Goal: Transaction & Acquisition: Purchase product/service

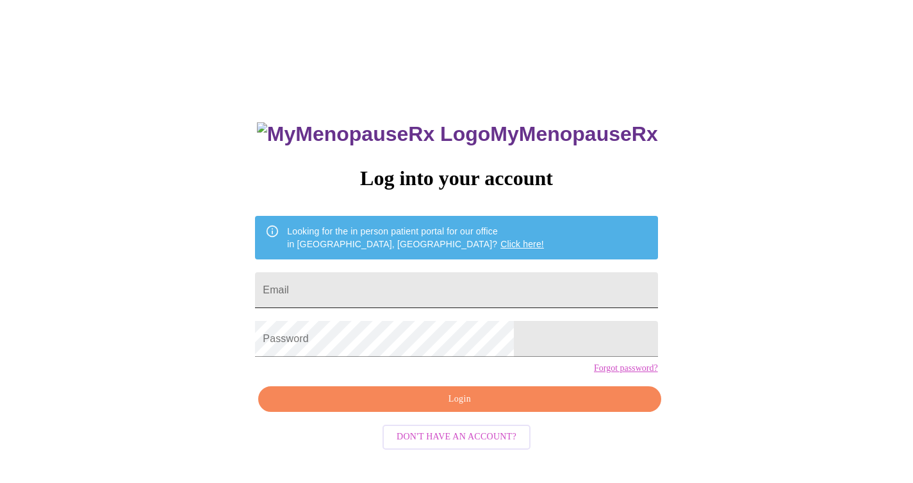
click at [426, 296] on input "Email" at bounding box center [456, 290] width 402 height 36
type input "[EMAIL_ADDRESS][DOMAIN_NAME]"
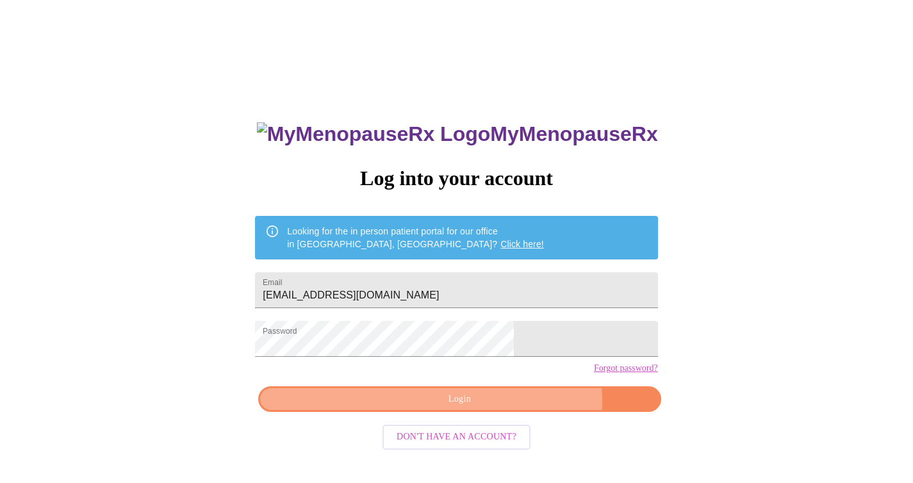
click at [502, 408] on span "Login" at bounding box center [459, 400] width 373 height 16
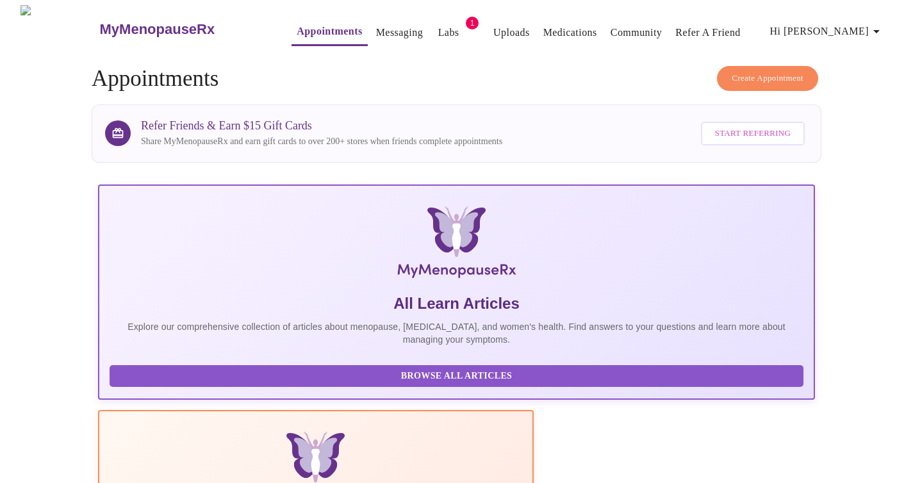
click at [376, 24] on link "Messaging" at bounding box center [399, 33] width 47 height 18
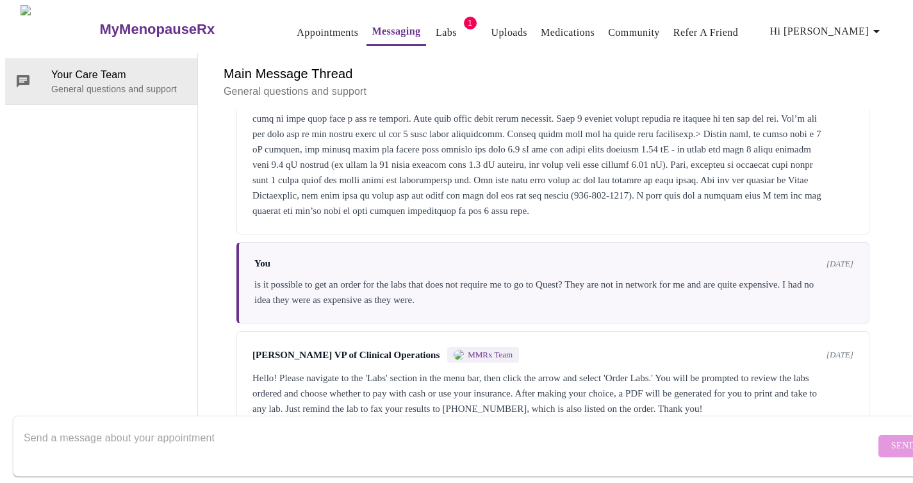
click at [436, 29] on link "Labs" at bounding box center [446, 33] width 21 height 18
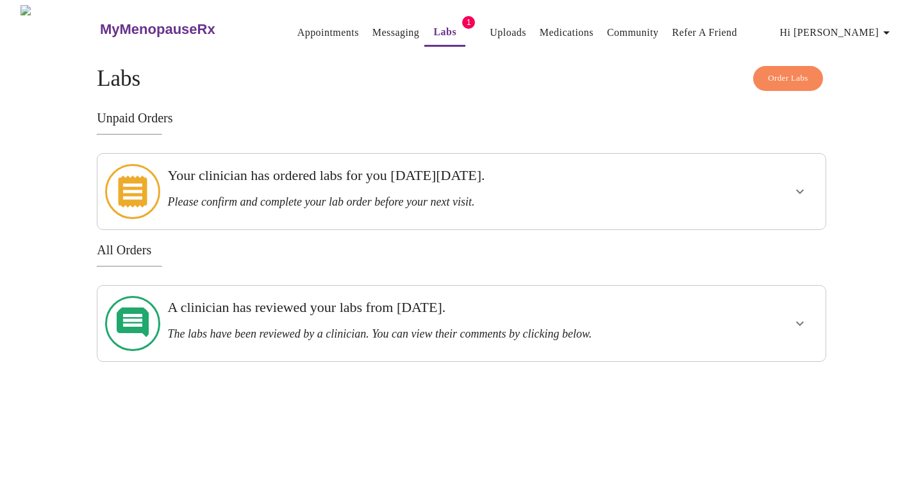
click at [801, 187] on icon "show more" at bounding box center [799, 191] width 15 height 15
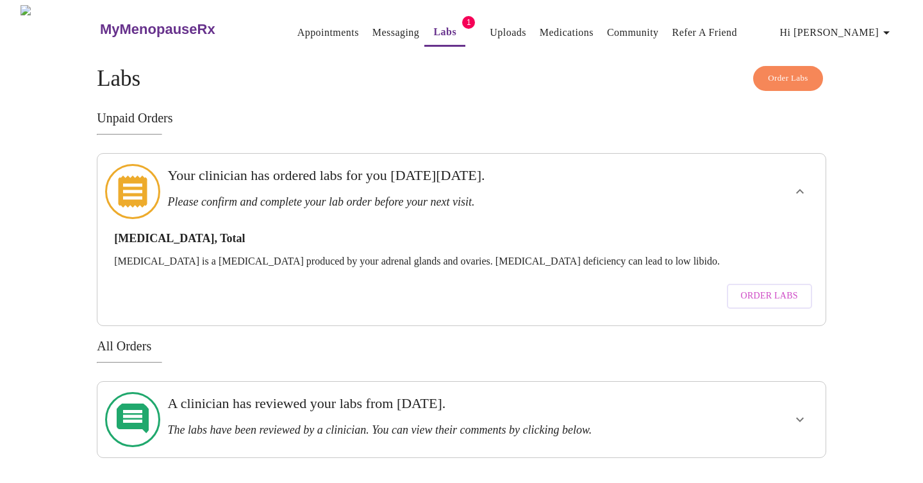
click at [772, 288] on span "Order Labs" at bounding box center [769, 296] width 57 height 16
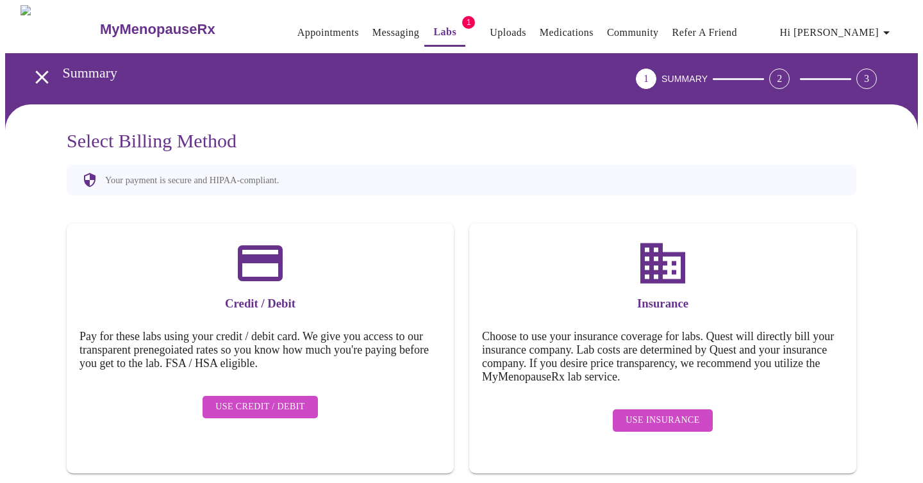
click at [433, 26] on link "Labs" at bounding box center [444, 32] width 23 height 18
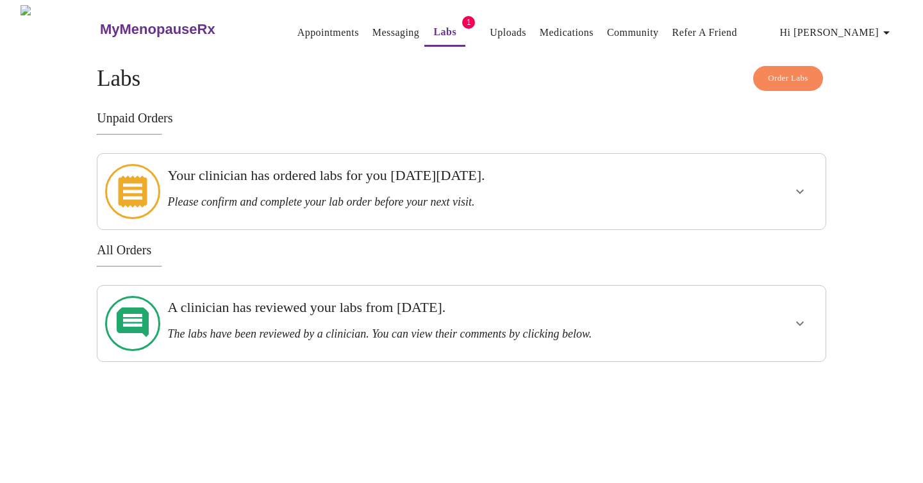
click at [805, 186] on icon "show more" at bounding box center [799, 191] width 15 height 15
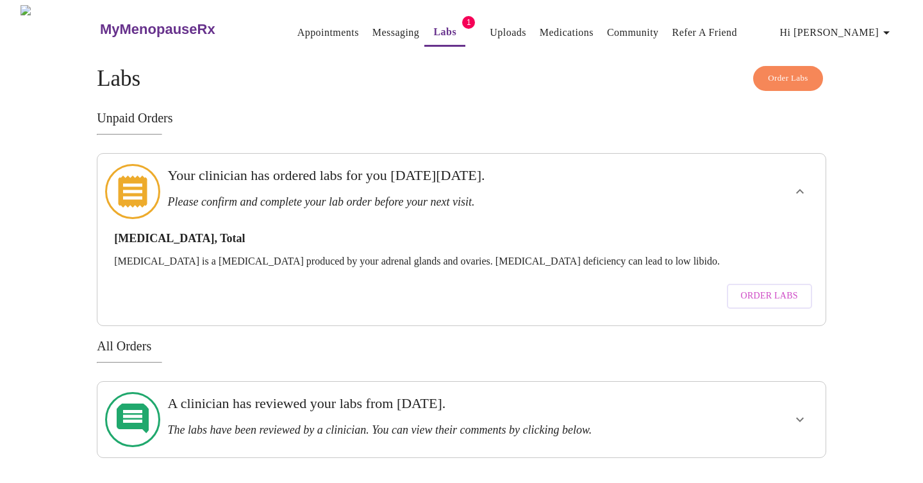
click at [763, 288] on span "Order Labs" at bounding box center [769, 296] width 57 height 16
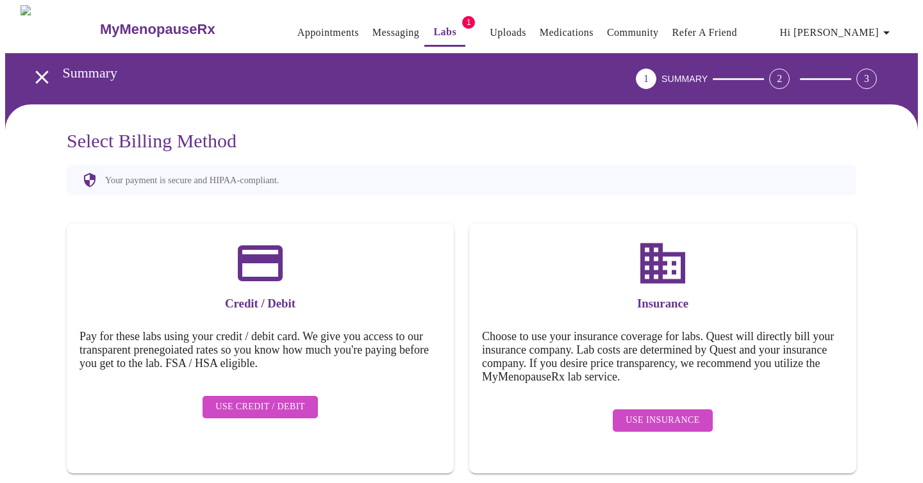
click at [260, 399] on span "Use Credit / Debit" at bounding box center [260, 407] width 90 height 16
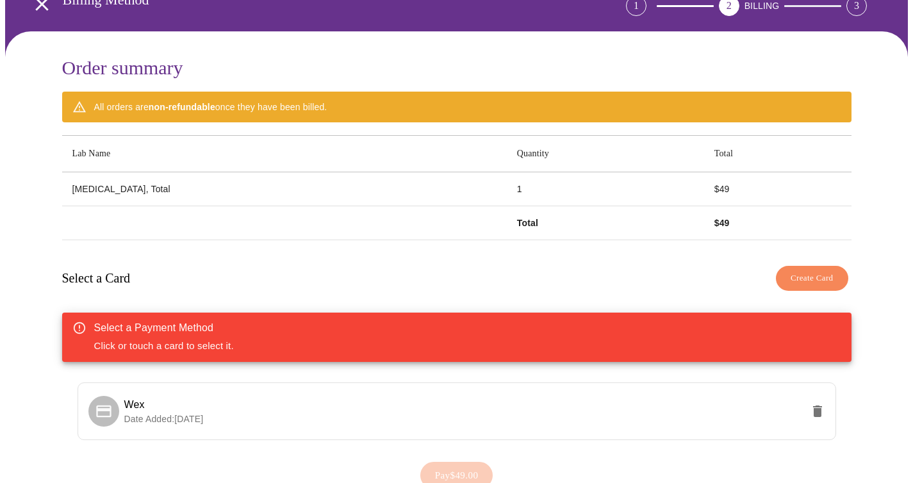
scroll to position [144, 0]
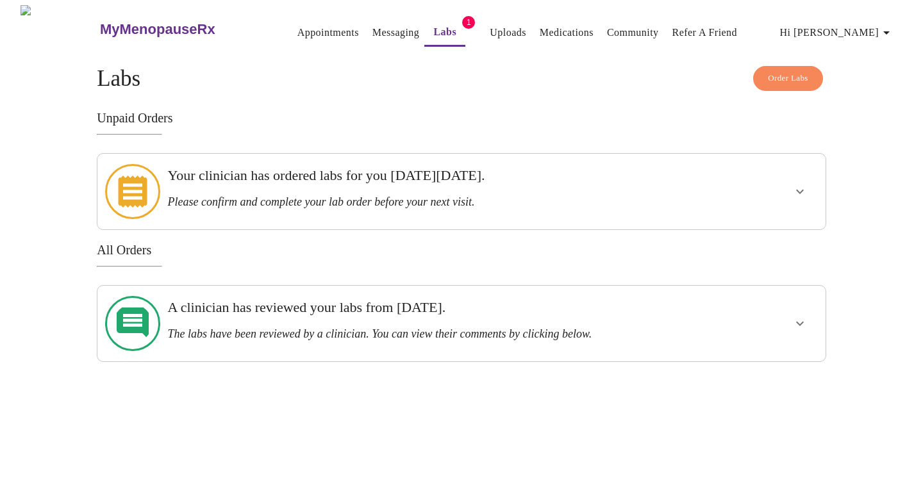
click at [313, 195] on h3 "Please confirm and complete your lab order before your next visit." at bounding box center [426, 201] width 518 height 13
click at [798, 184] on icon "show more" at bounding box center [799, 191] width 15 height 15
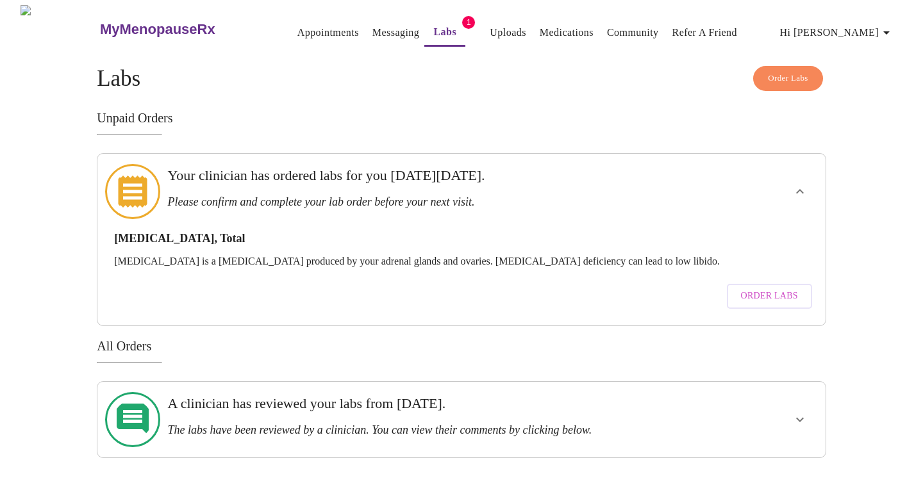
click at [776, 288] on span "Order Labs" at bounding box center [769, 296] width 57 height 16
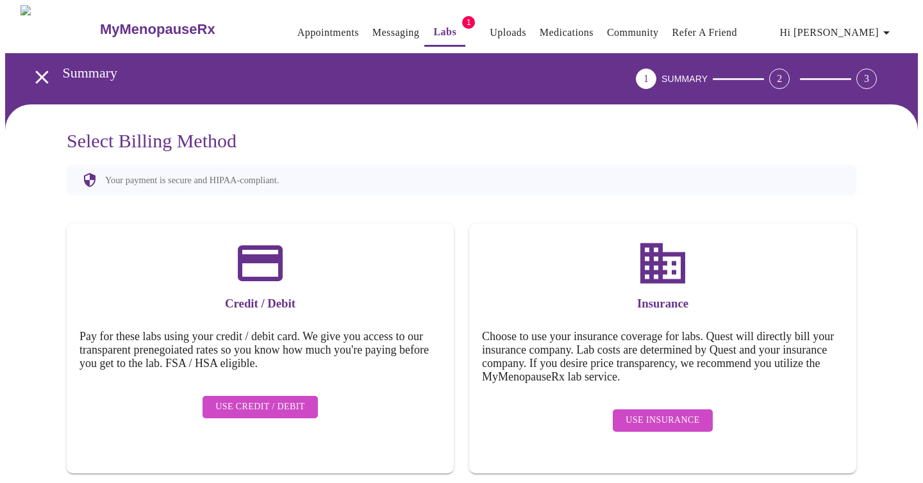
click at [672, 413] on span "Use Insurance" at bounding box center [663, 421] width 74 height 16
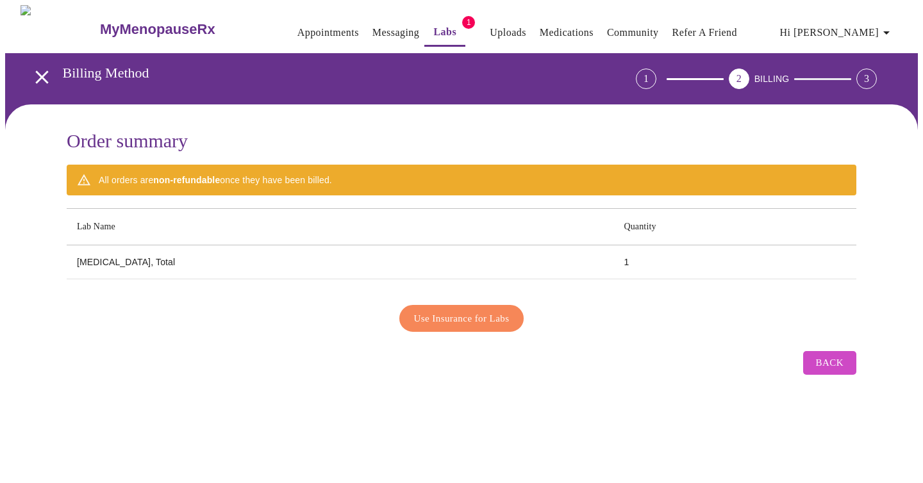
click at [455, 310] on span "Use Insurance for Labs" at bounding box center [461, 318] width 95 height 17
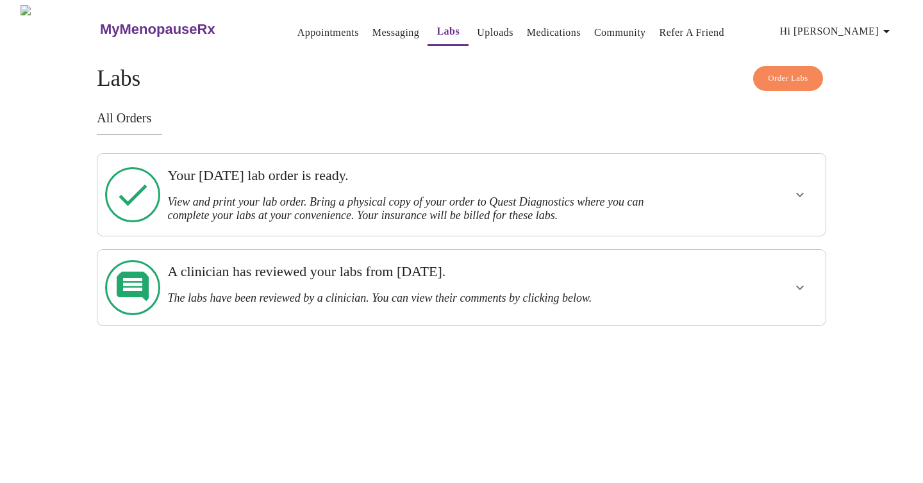
click at [802, 193] on icon "show more" at bounding box center [800, 195] width 8 height 4
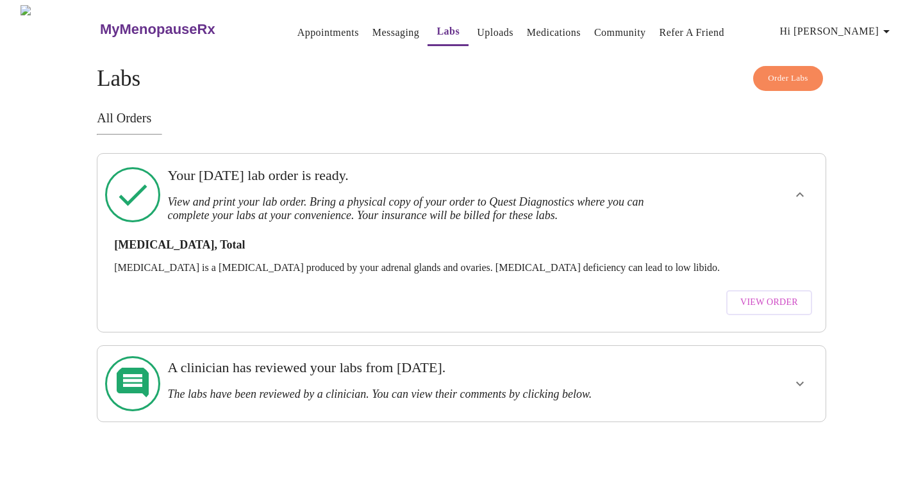
click at [772, 295] on span "View Order" at bounding box center [769, 303] width 58 height 16
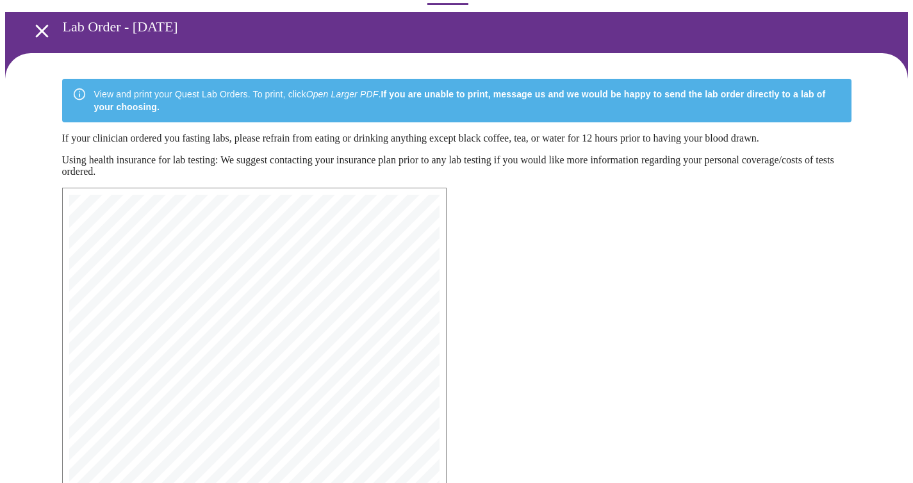
scroll to position [304, 0]
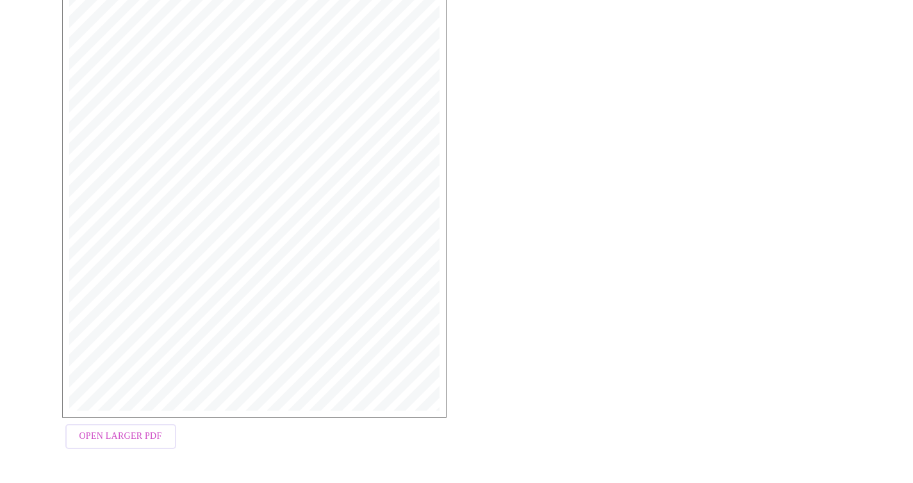
click at [128, 440] on span "Open Larger PDF" at bounding box center [120, 437] width 83 height 16
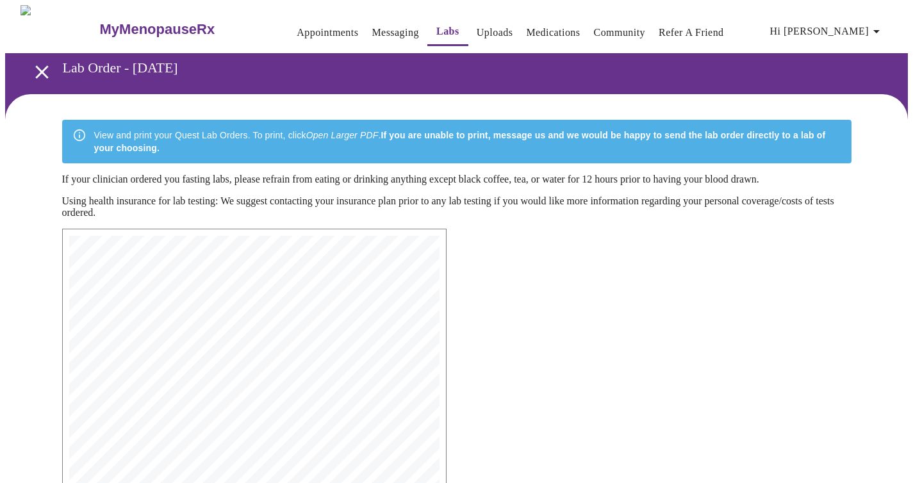
click at [599, 26] on link "Community" at bounding box center [620, 33] width 52 height 18
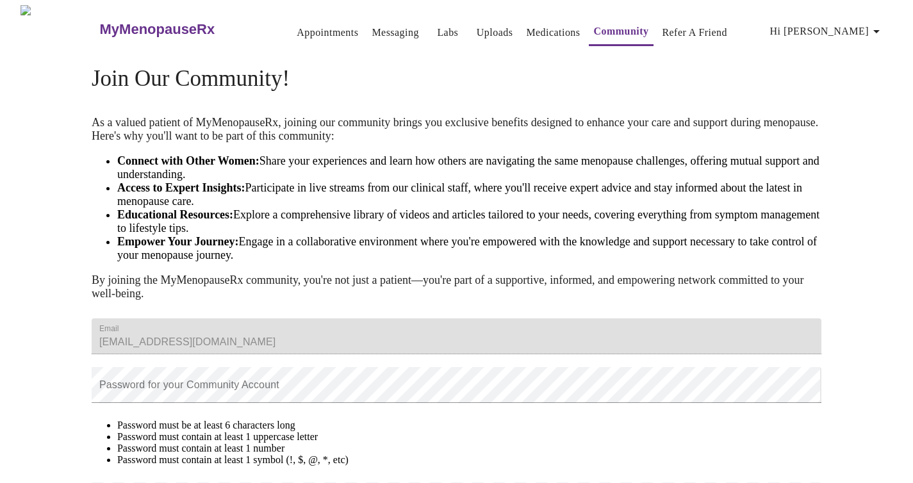
click at [527, 25] on link "Medications" at bounding box center [553, 33] width 54 height 18
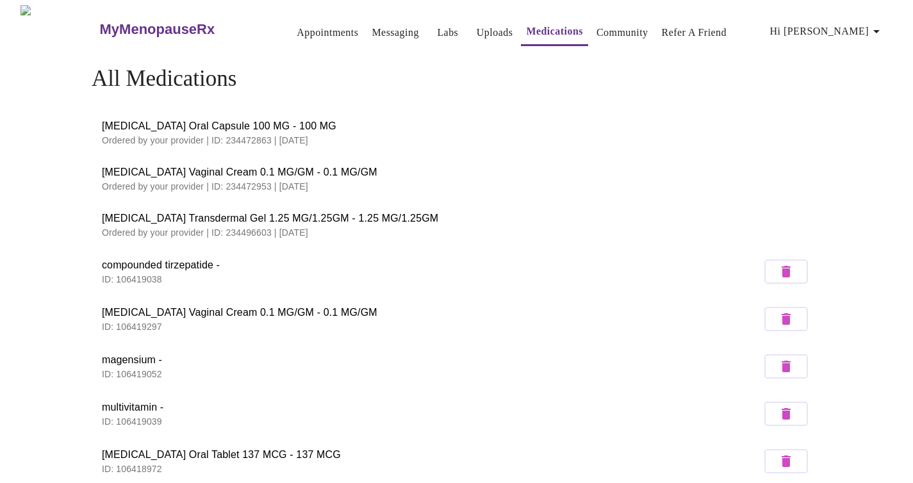
click at [477, 24] on link "Uploads" at bounding box center [495, 33] width 37 height 18
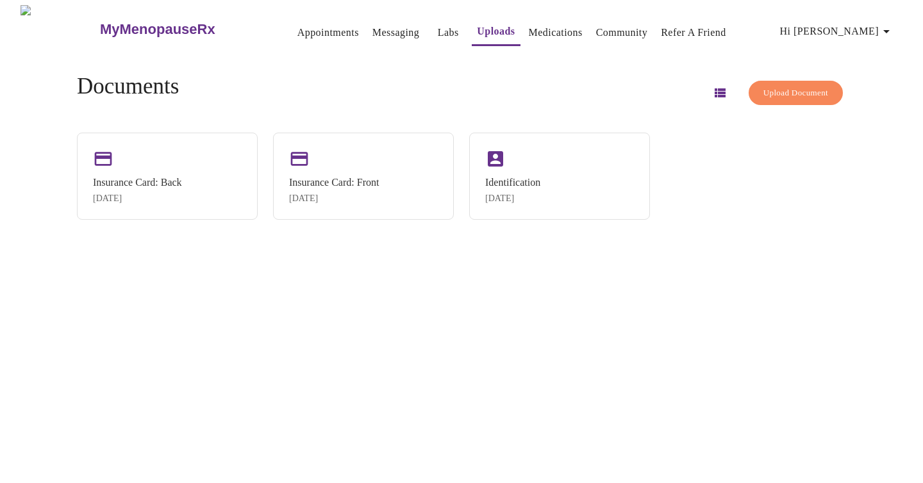
click at [529, 26] on link "Medications" at bounding box center [556, 33] width 54 height 18
